Goal: Navigation & Orientation: Find specific page/section

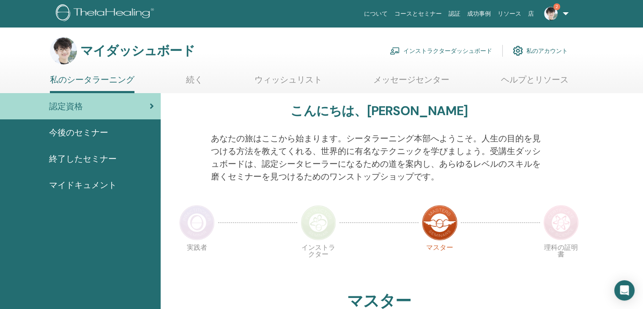
click at [444, 48] on font "インストラクターダッシュボード" at bounding box center [447, 51] width 89 height 8
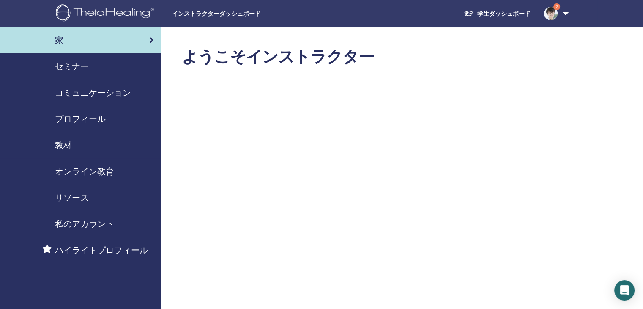
click at [77, 66] on font "セミナー" at bounding box center [72, 66] width 34 height 11
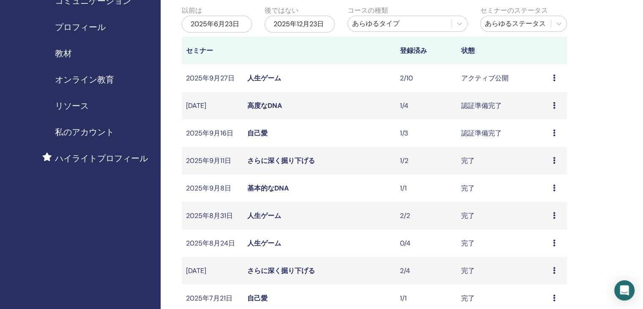
scroll to position [81, 0]
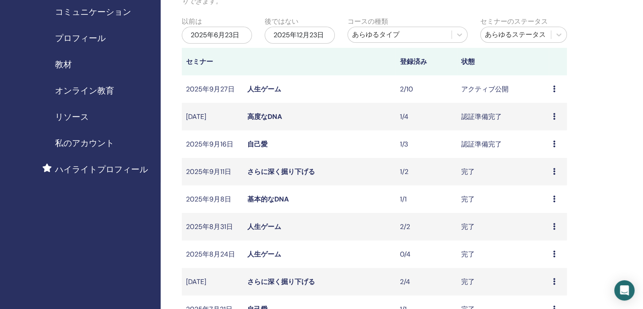
click at [88, 142] on font "私のアカウント" at bounding box center [84, 142] width 59 height 11
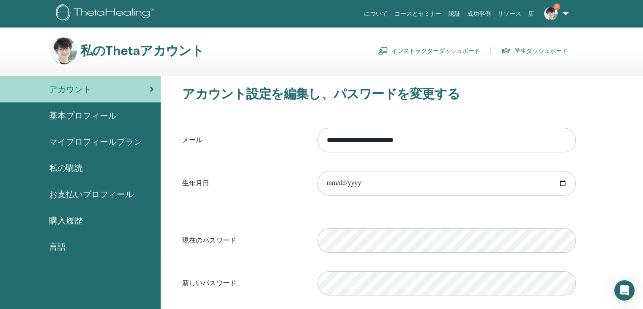
click at [89, 114] on font "基本プロフィール" at bounding box center [83, 115] width 68 height 11
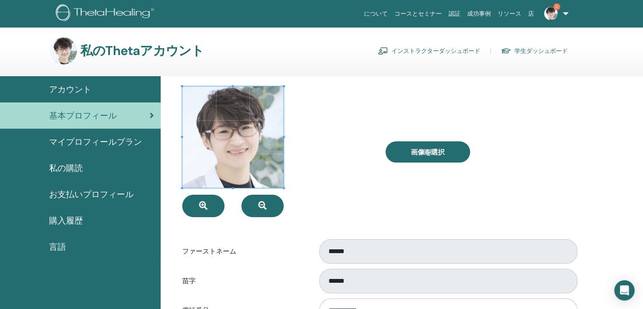
click at [77, 140] on font "マイプロフィールプラン" at bounding box center [95, 141] width 93 height 11
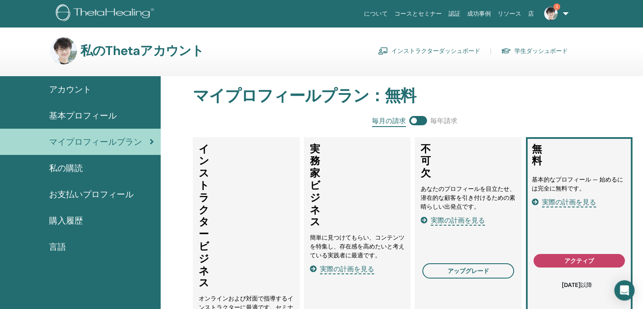
click at [419, 52] on font "インストラクターダッシュボード" at bounding box center [435, 51] width 89 height 8
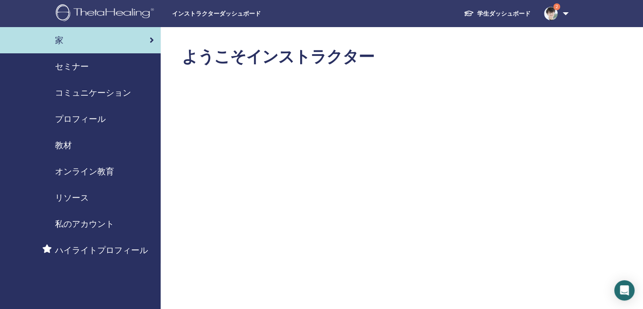
click at [96, 119] on font "プロフィール" at bounding box center [80, 118] width 51 height 11
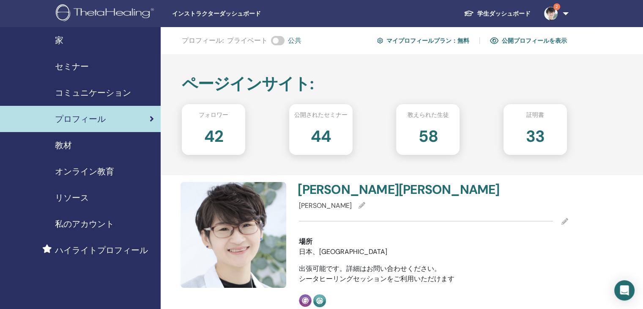
click at [627, 101] on div "ページインサイト : フォロワー 42 公開されたセミナー 44 教えられた生徒 58 証明書 33" at bounding box center [402, 114] width 482 height 121
click at [68, 147] on font "教材" at bounding box center [63, 145] width 17 height 11
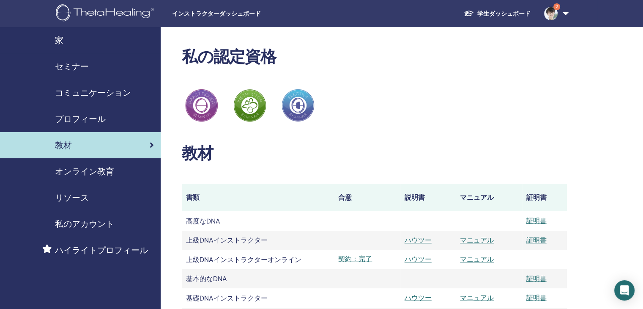
click at [565, 12] on link "2" at bounding box center [554, 13] width 35 height 27
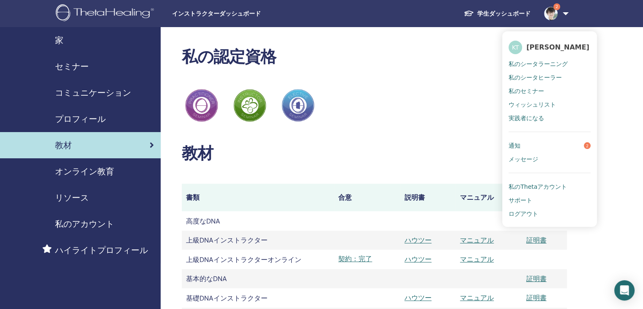
click at [517, 145] on font "通知" at bounding box center [515, 145] width 12 height 7
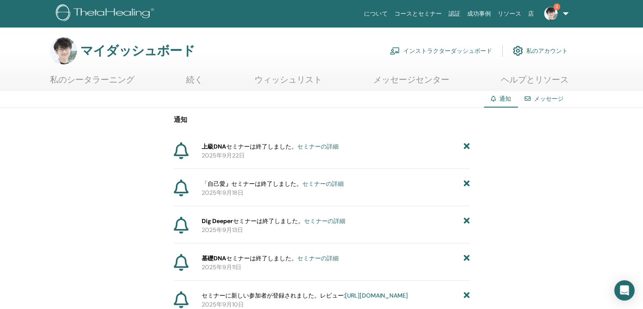
click at [460, 51] on font "インストラクターダッシュボード" at bounding box center [447, 51] width 89 height 8
